Goal: Check status: Check status

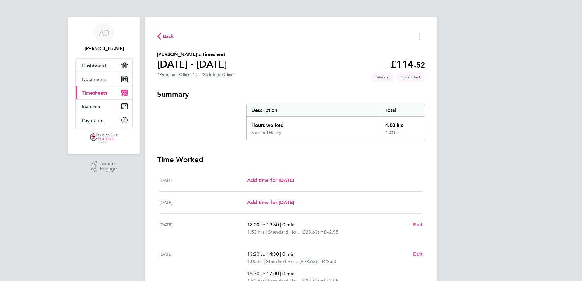
click at [165, 37] on span "Back" at bounding box center [168, 36] width 11 height 7
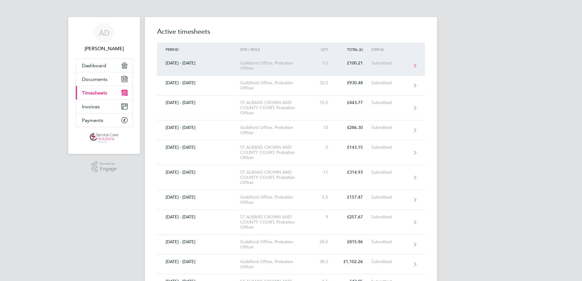
click at [192, 71] on link "[DATE] - [DATE] Guildford Office, Probation Officer 3.5 £100.21 Submitted" at bounding box center [291, 66] width 268 height 20
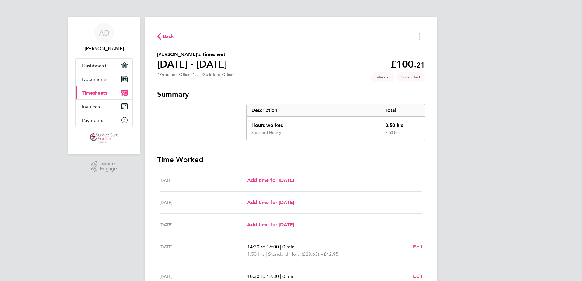
click at [167, 37] on span "Back" at bounding box center [168, 36] width 11 height 7
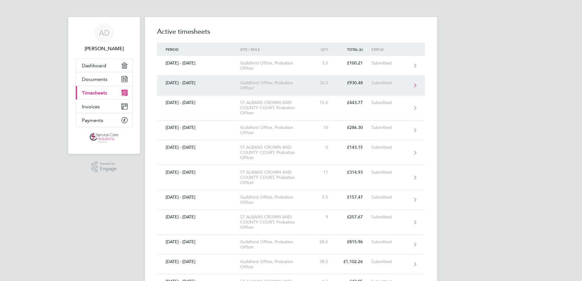
click at [202, 90] on link "[DATE] - [DATE] [GEOGRAPHIC_DATA] Office, Probation Officer 32.5 £930.48 Submit…" at bounding box center [291, 86] width 268 height 20
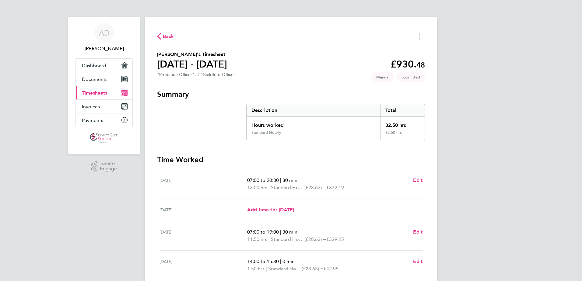
click at [168, 36] on span "Back" at bounding box center [168, 36] width 11 height 7
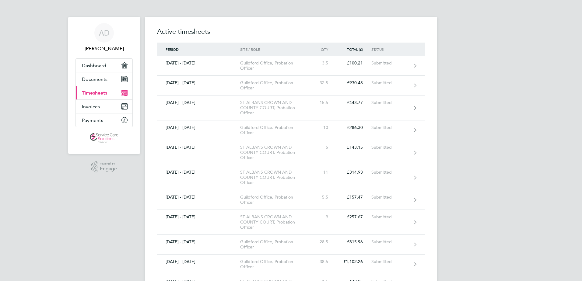
click at [102, 89] on link "Current page: Timesheets" at bounding box center [104, 92] width 57 height 13
